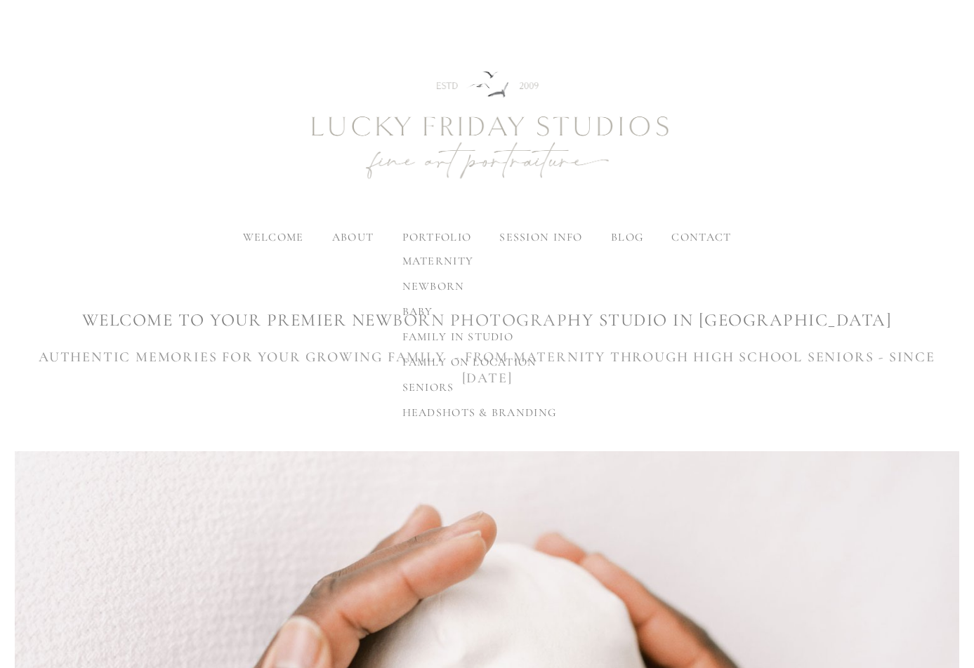
scroll to position [10, 0]
click at [146, 219] on header "welcome about meet [PERSON_NAME] the studio portfolio maternity baby" at bounding box center [487, 131] width 974 height 222
click at [86, 280] on h1 at bounding box center [487, 282] width 944 height 25
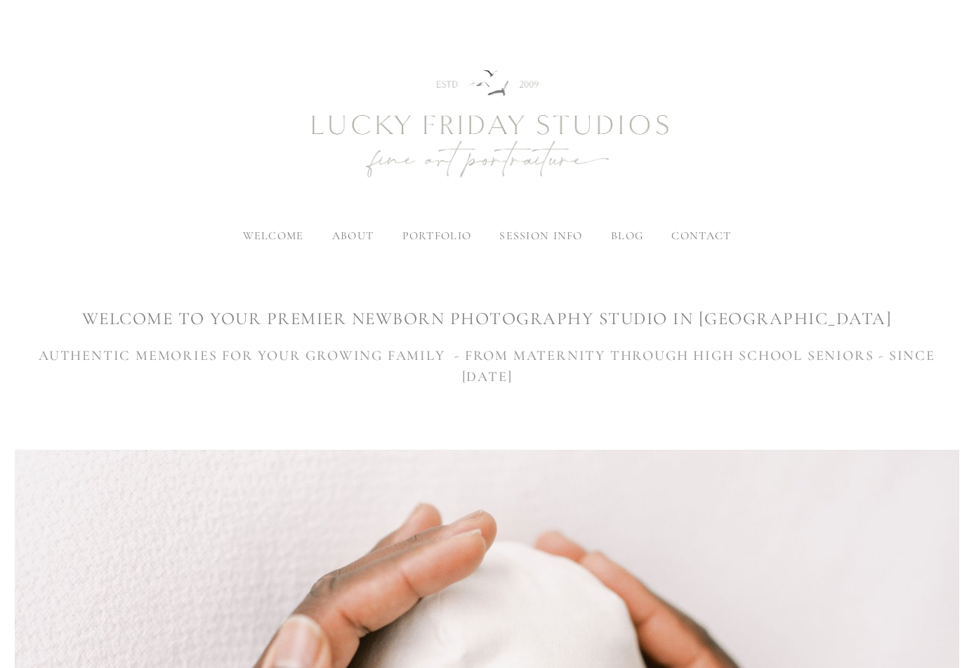
click at [86, 280] on h1 at bounding box center [487, 282] width 944 height 25
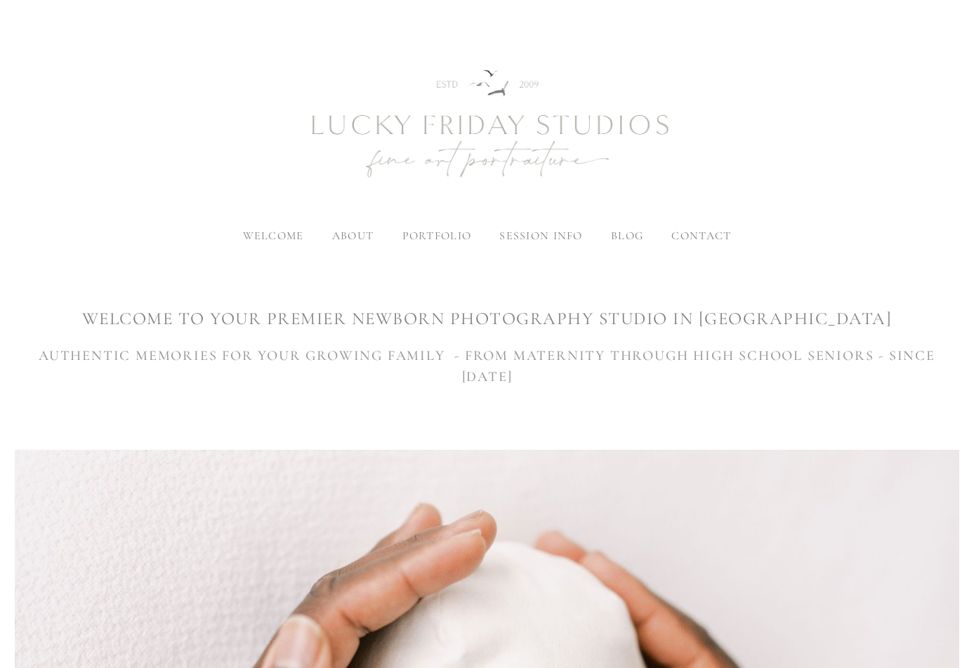
click at [86, 280] on h1 at bounding box center [487, 282] width 944 height 25
click at [55, 300] on div "WELCOME TO YOUR premier newborn photography studio IN [GEOGRAPHIC_DATA] AUTHENT…" at bounding box center [487, 348] width 944 height 156
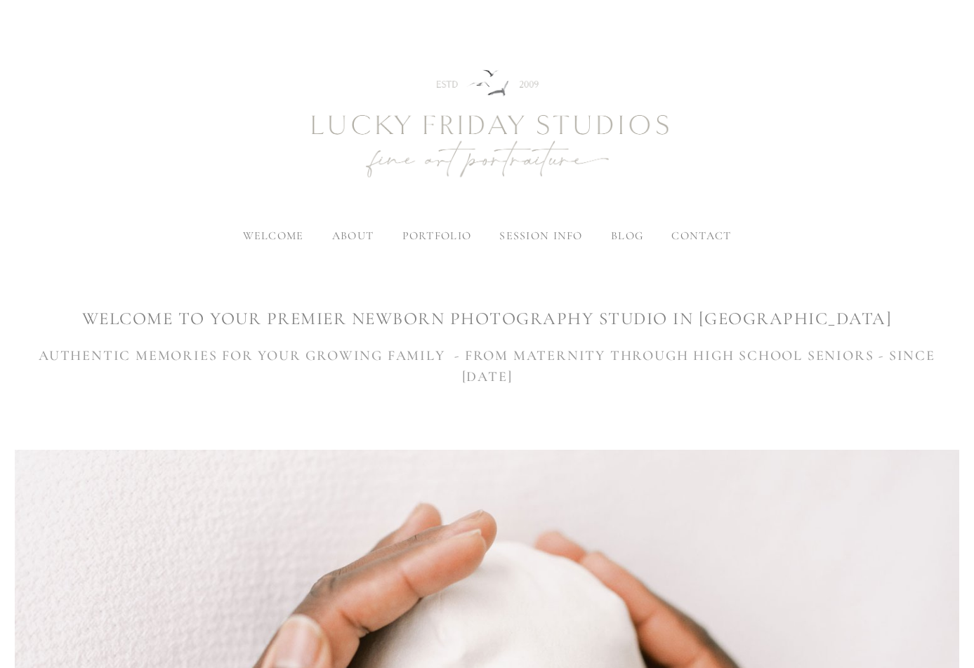
click at [55, 300] on div "WELCOME TO YOUR premier newborn photography studio IN [GEOGRAPHIC_DATA] AUTHENT…" at bounding box center [487, 348] width 944 height 156
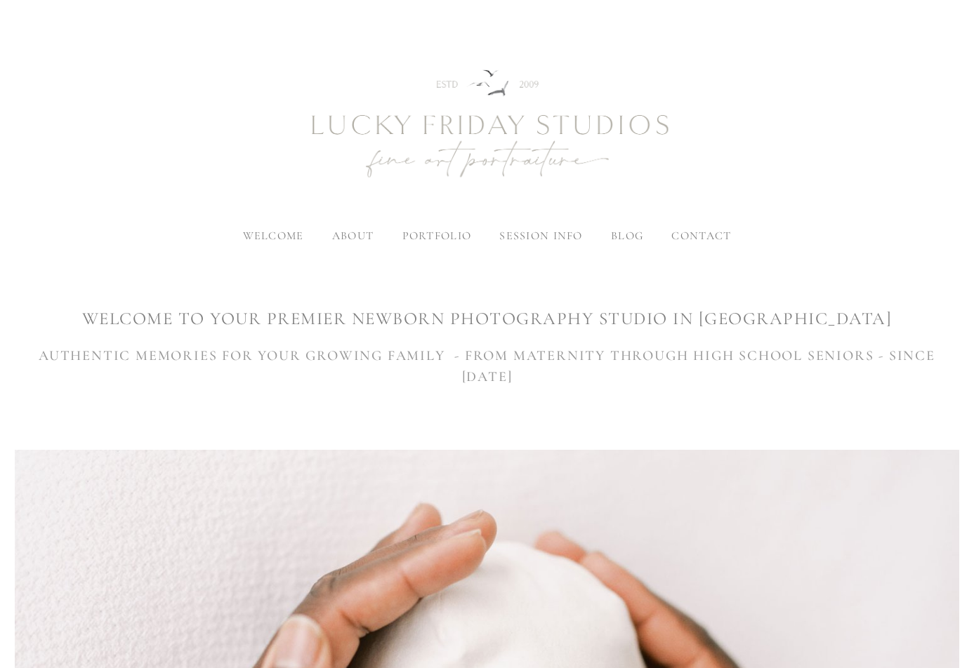
click at [55, 300] on div "WELCOME TO YOUR premier newborn photography studio IN [GEOGRAPHIC_DATA] AUTHENT…" at bounding box center [487, 348] width 944 height 156
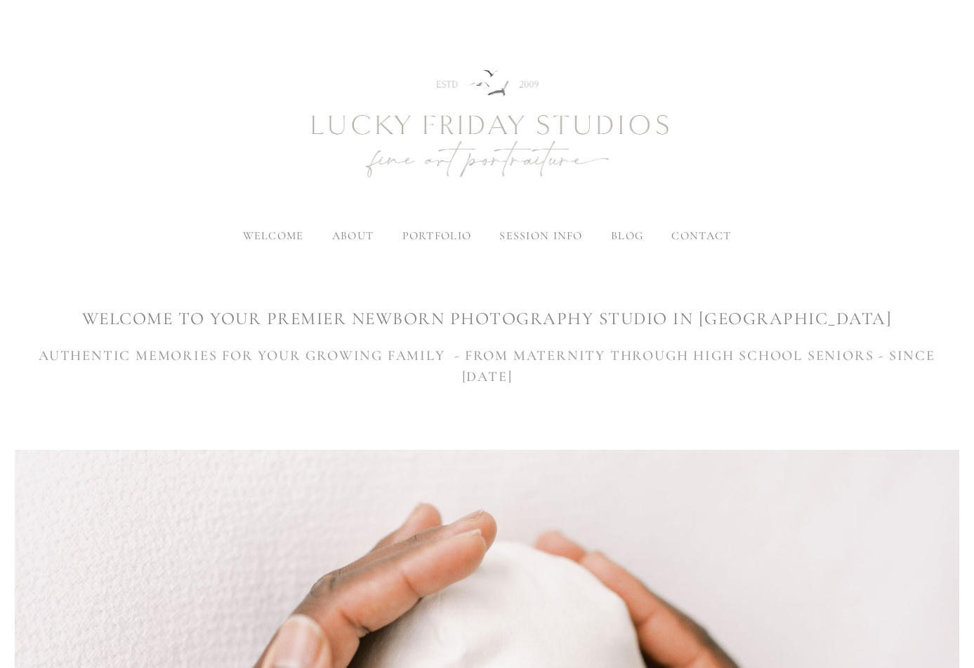
click at [55, 300] on div "WELCOME TO YOUR premier newborn photography studio IN [GEOGRAPHIC_DATA] AUTHENT…" at bounding box center [487, 348] width 944 height 156
click at [58, 301] on div "WELCOME TO YOUR premier newborn photography studio IN [GEOGRAPHIC_DATA] AUTHENT…" at bounding box center [487, 348] width 944 height 156
click at [72, 305] on div "WELCOME TO YOUR premier newborn photography studio IN [GEOGRAPHIC_DATA] AUTHENT…" at bounding box center [487, 348] width 944 height 156
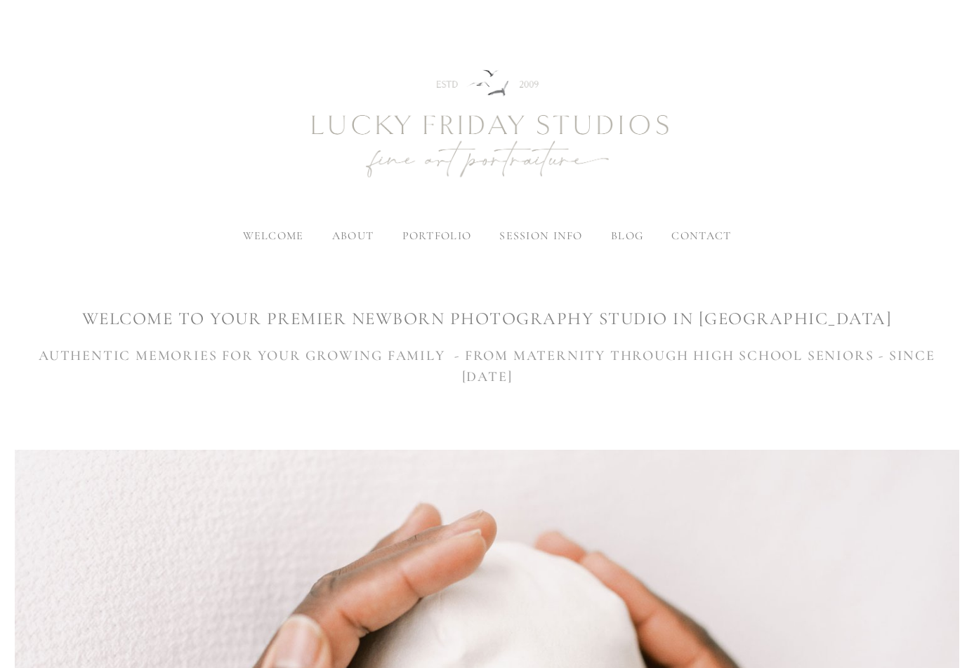
click at [72, 305] on div "WELCOME TO YOUR premier newborn photography studio IN [GEOGRAPHIC_DATA] AUTHENT…" at bounding box center [487, 348] width 944 height 156
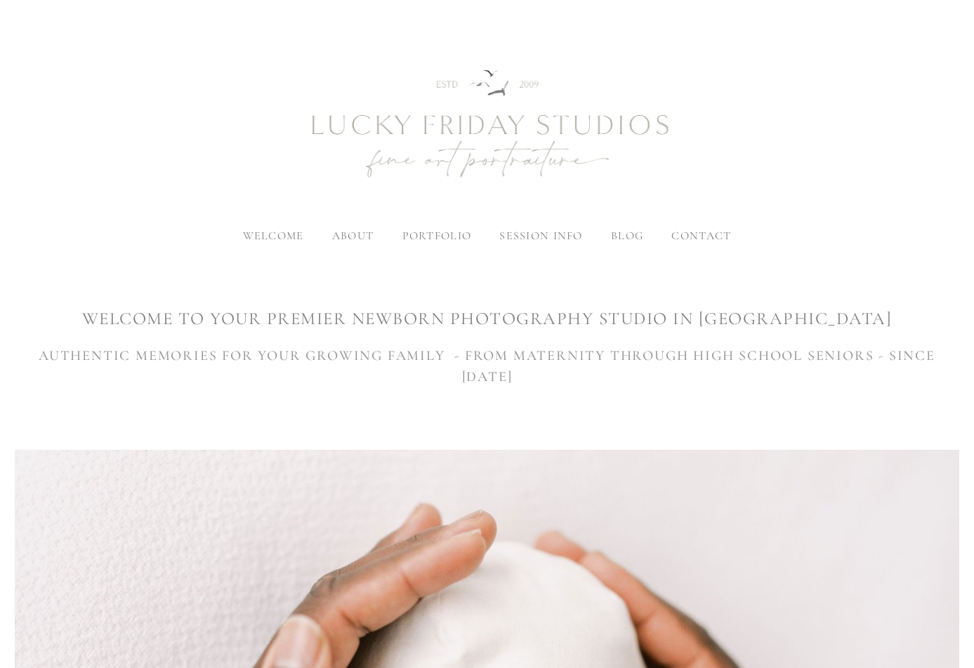
click at [72, 305] on div "WELCOME TO YOUR premier newborn photography studio IN [GEOGRAPHIC_DATA] AUTHENT…" at bounding box center [487, 348] width 944 height 156
